Goal: Find contact information: Find contact information

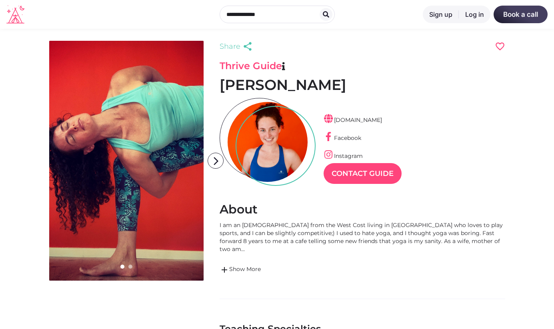
scroll to position [19, 35]
click at [382, 122] on link "[DOMAIN_NAME]" at bounding box center [352, 119] width 58 height 7
click at [215, 161] on icon "arrow_forward_ios" at bounding box center [216, 161] width 16 height 16
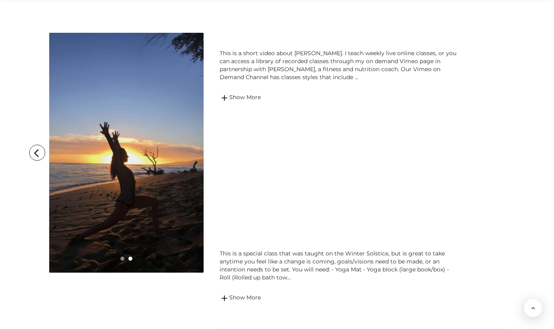
scroll to position [772, 0]
click at [227, 293] on span "add" at bounding box center [225, 298] width 10 height 10
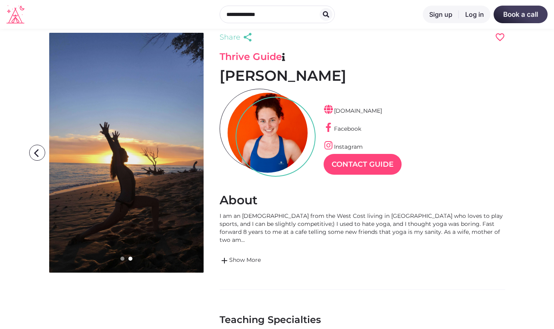
scroll to position [13, 0]
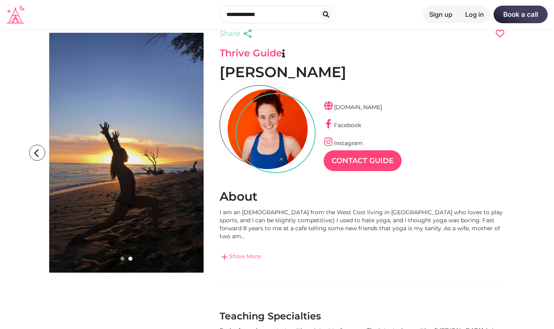
click at [225, 252] on span "add" at bounding box center [225, 257] width 10 height 10
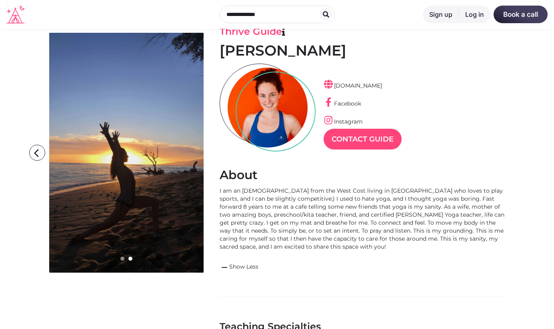
scroll to position [0, 0]
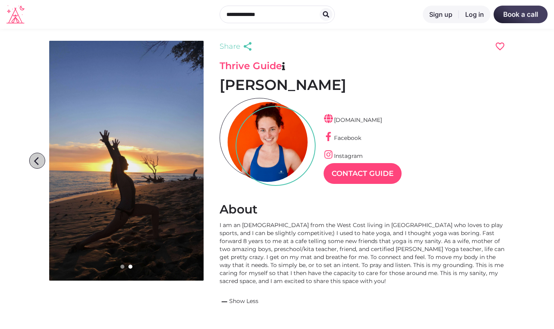
click at [38, 164] on icon "arrow_back_ios" at bounding box center [39, 161] width 16 height 16
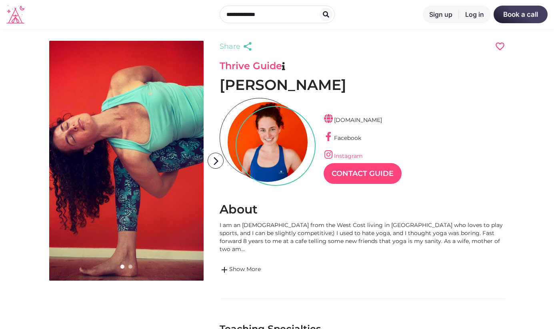
click at [344, 157] on link "Instagram" at bounding box center [342, 155] width 39 height 7
